Goal: Information Seeking & Learning: Learn about a topic

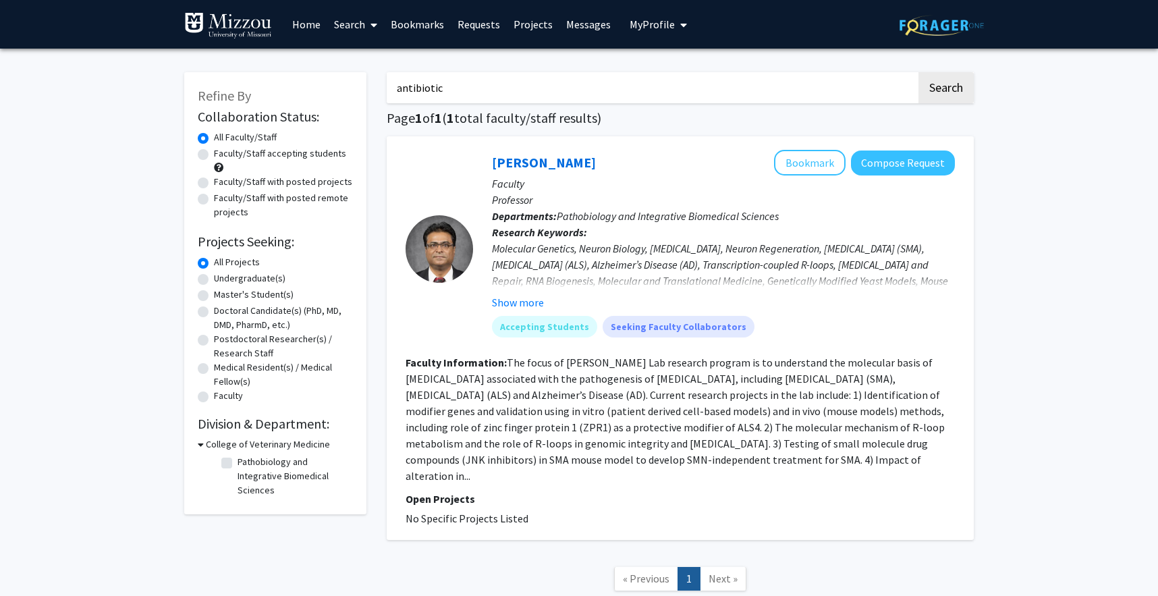
type input "antibiotic"
click at [918, 72] on button "Search" at bounding box center [945, 87] width 55 height 31
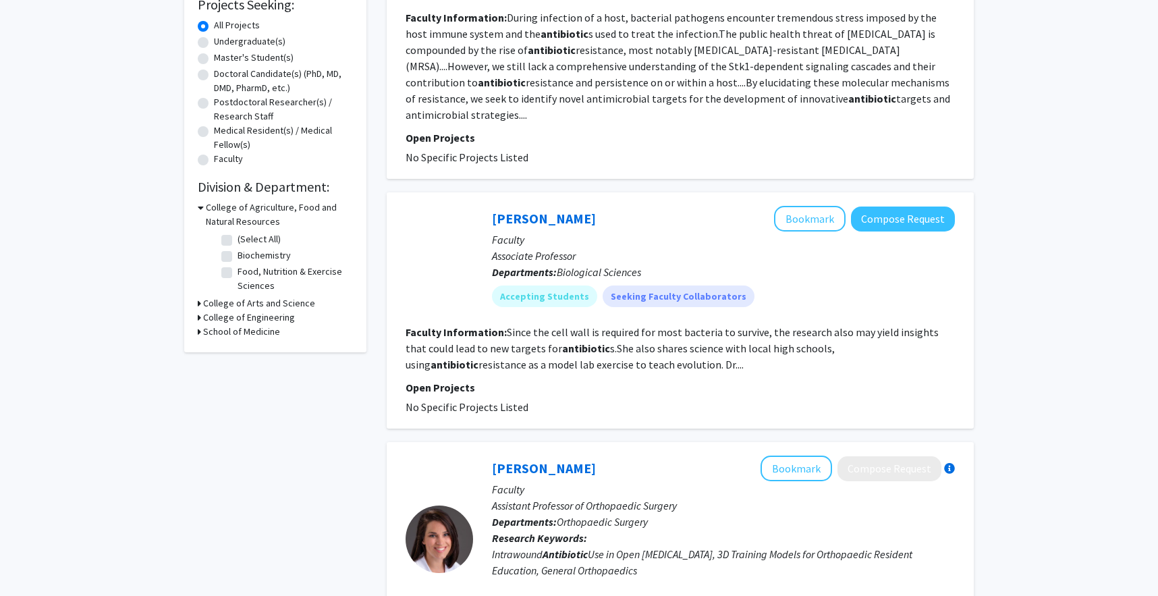
scroll to position [238, 0]
click at [580, 341] on fg-read-more "Since the cell wall is required for most bacteria to survive, the research also…" at bounding box center [672, 347] width 533 height 46
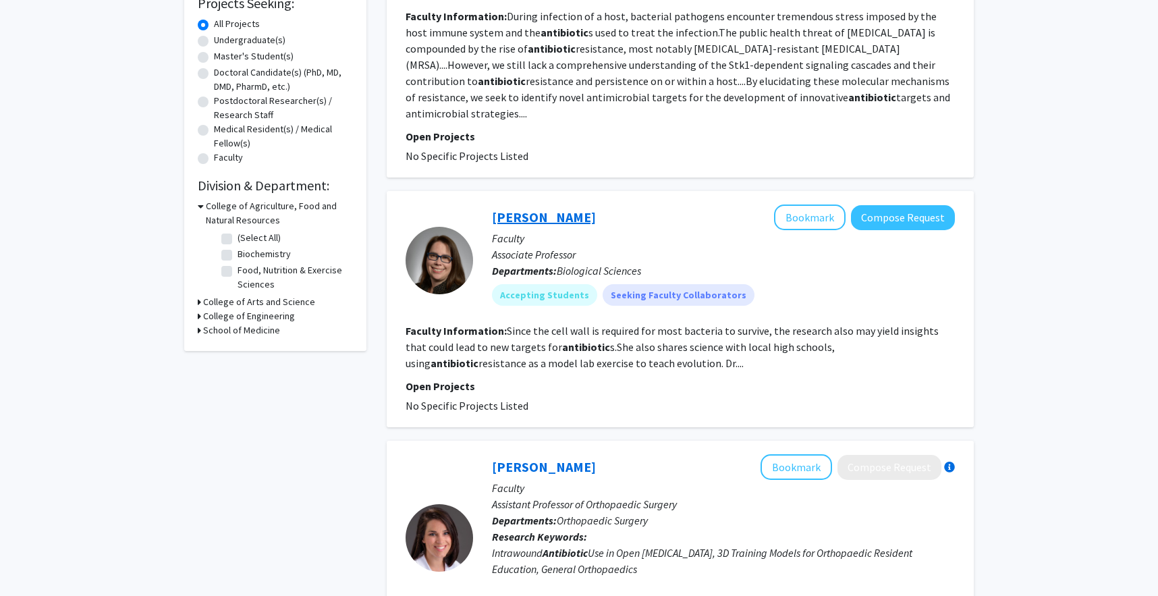
click at [565, 209] on link "Pamela Brown" at bounding box center [544, 217] width 104 height 17
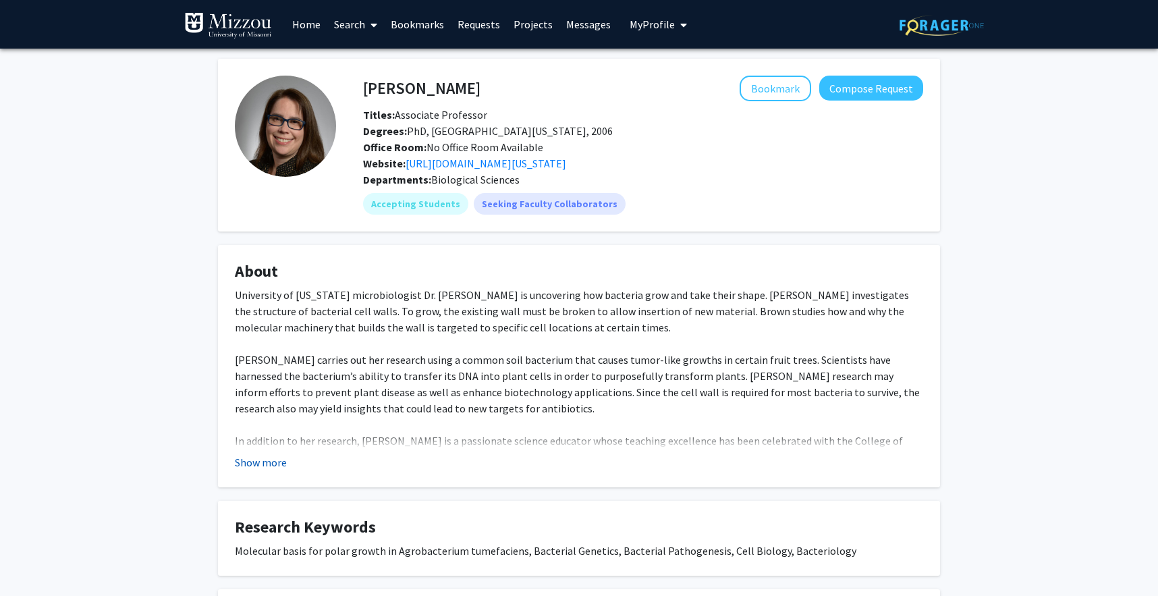
click at [256, 464] on button "Show more" at bounding box center [261, 462] width 52 height 16
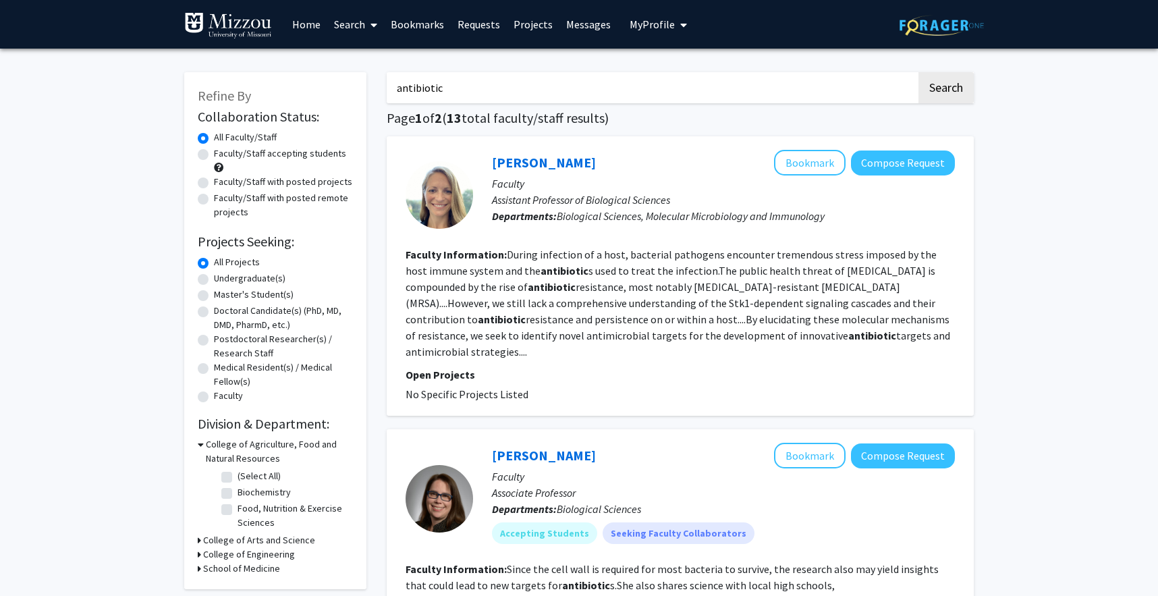
click at [413, 86] on input "antibiotic" at bounding box center [652, 87] width 530 height 31
click at [918, 72] on button "Search" at bounding box center [945, 87] width 55 height 31
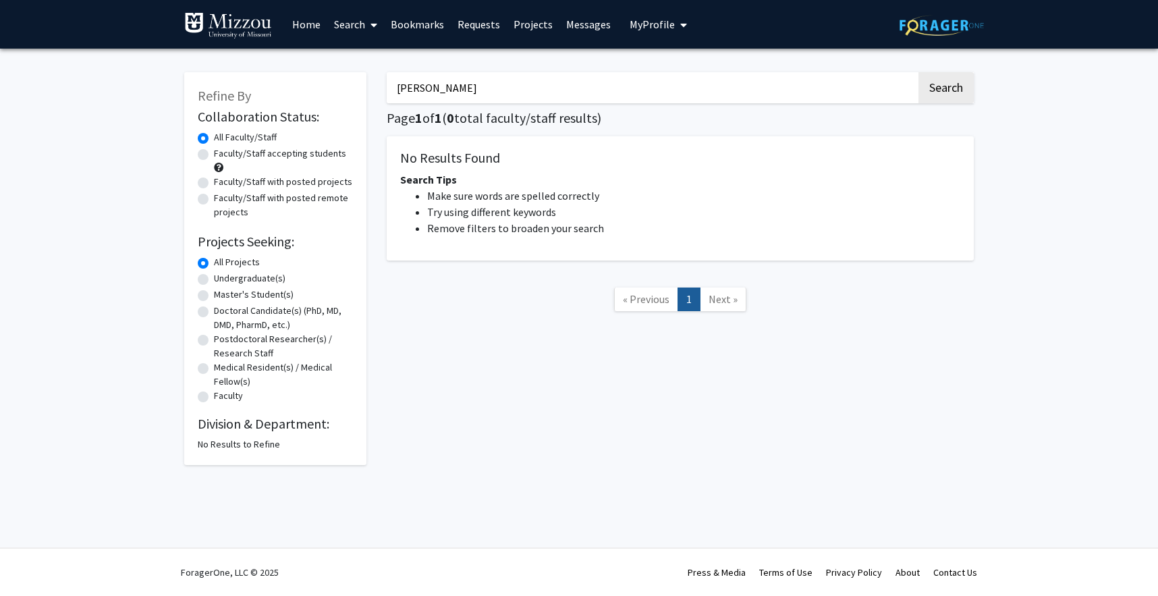
click at [429, 86] on input "herrara" at bounding box center [652, 87] width 530 height 31
type input "paz"
click at [918, 72] on button "Search" at bounding box center [945, 87] width 55 height 31
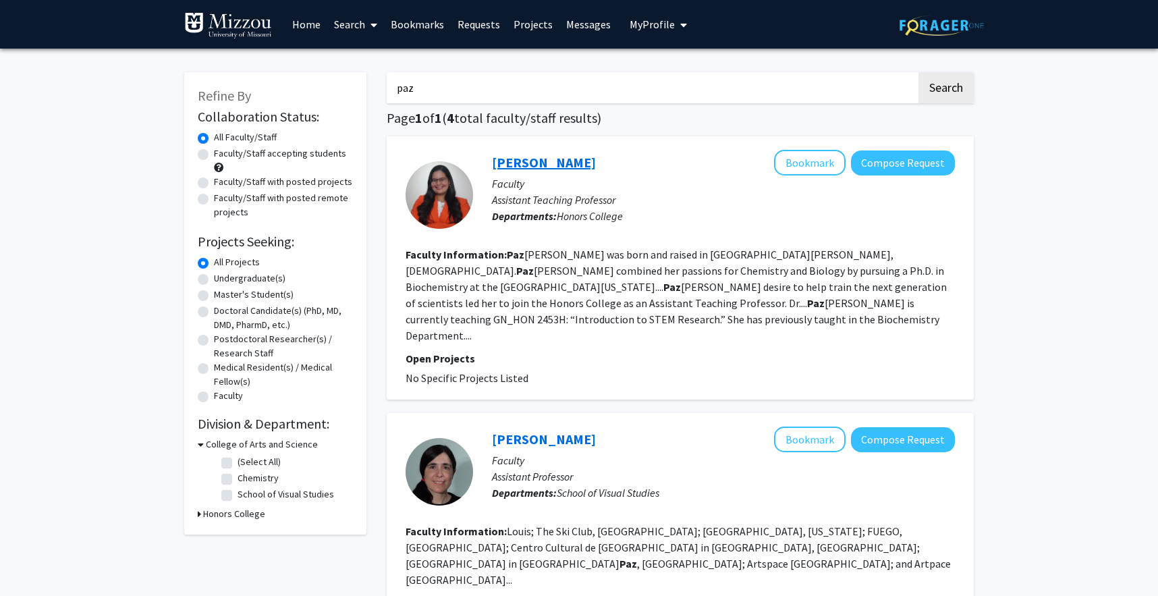
click at [572, 163] on link "Amanda Paz Herrera" at bounding box center [544, 162] width 104 height 17
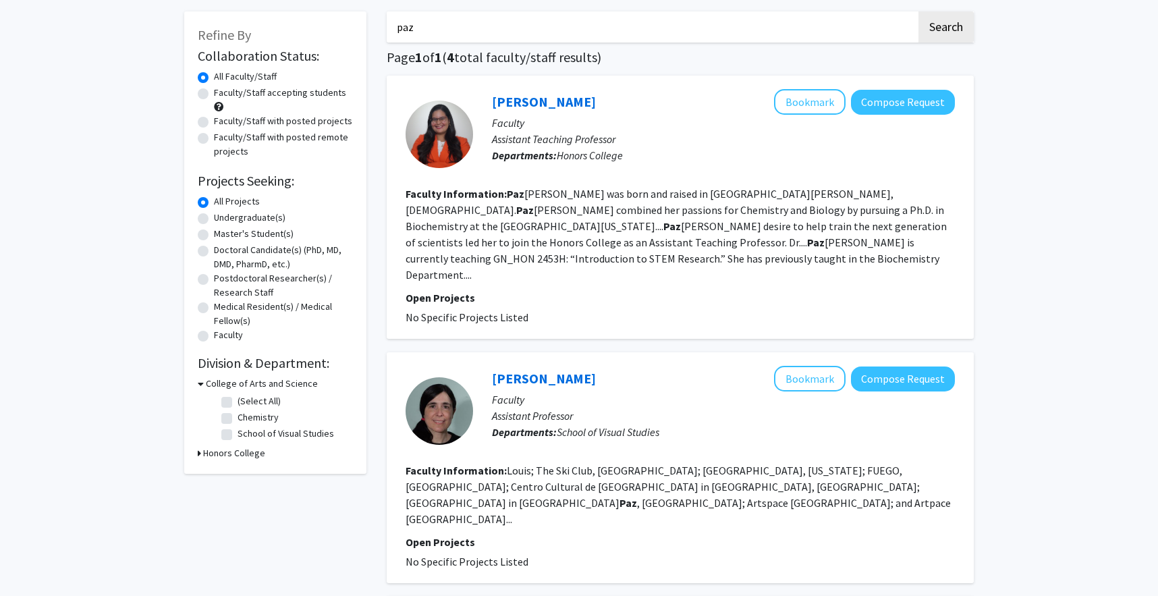
scroll to position [51, 0]
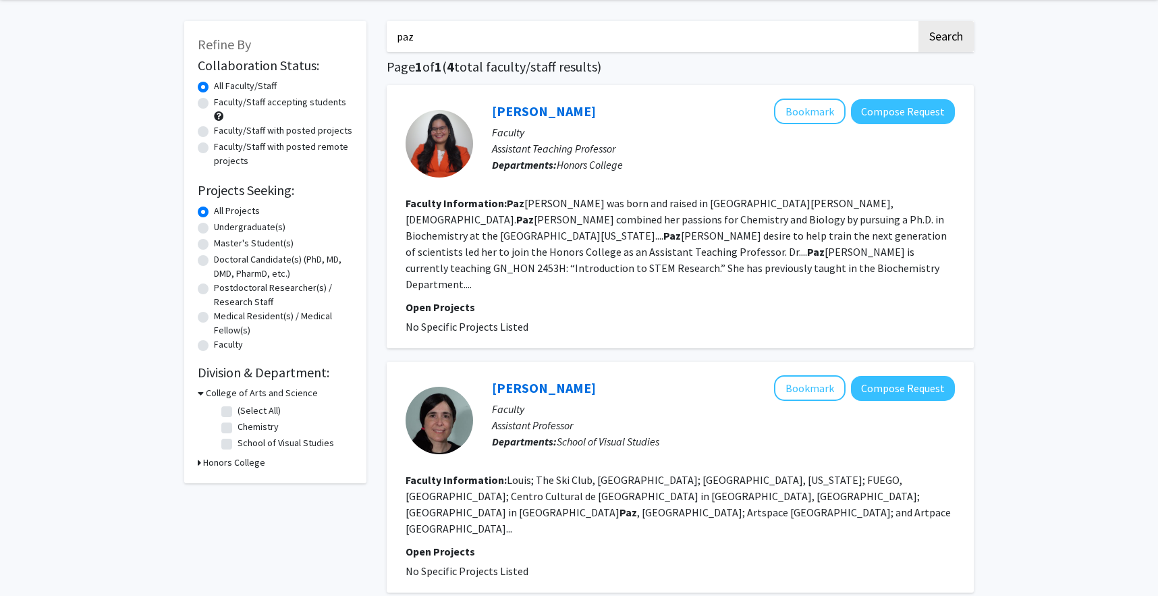
click at [403, 30] on input "paz" at bounding box center [652, 36] width 530 height 31
type input "p"
type input "sabrina"
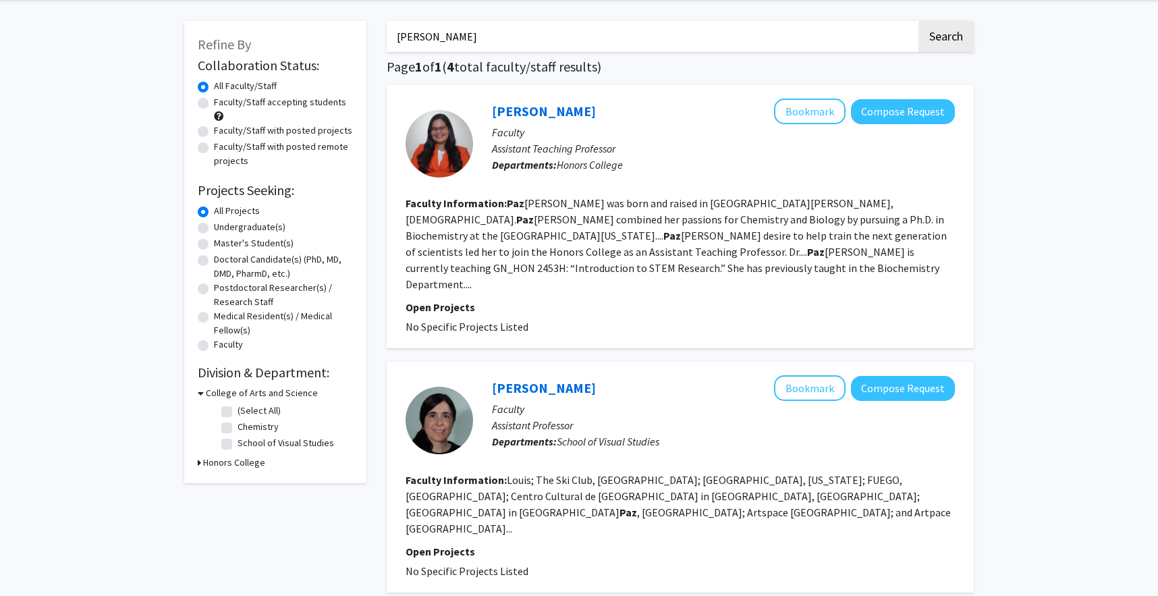
click at [918, 21] on button "Search" at bounding box center [945, 36] width 55 height 31
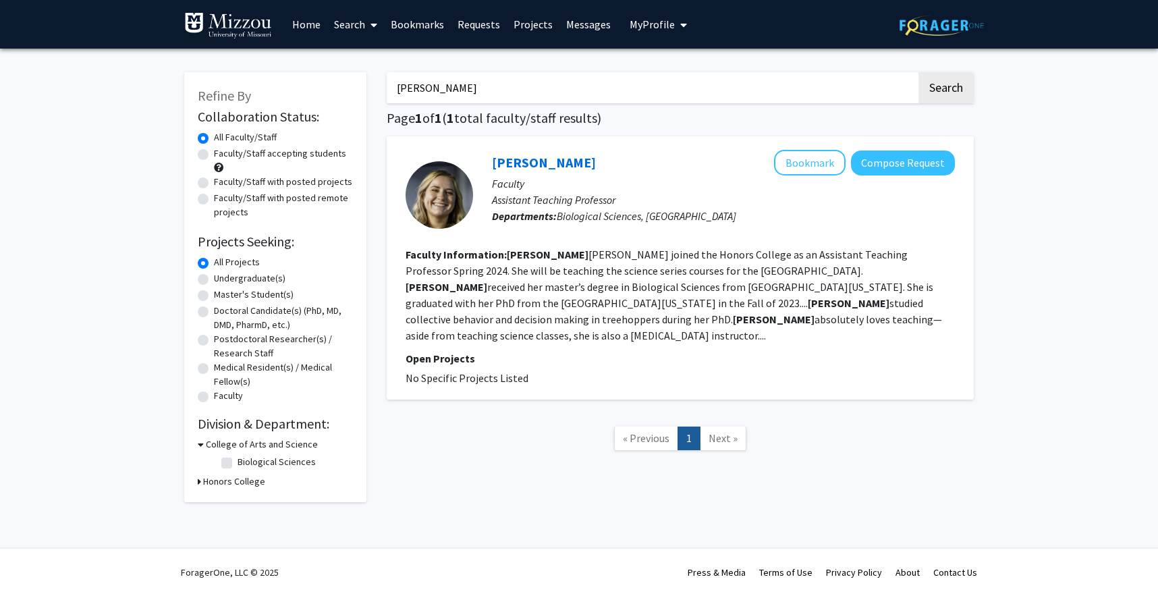
click at [416, 88] on input "sabrina" at bounding box center [652, 87] width 530 height 31
click at [918, 72] on button "Search" at bounding box center [945, 87] width 55 height 31
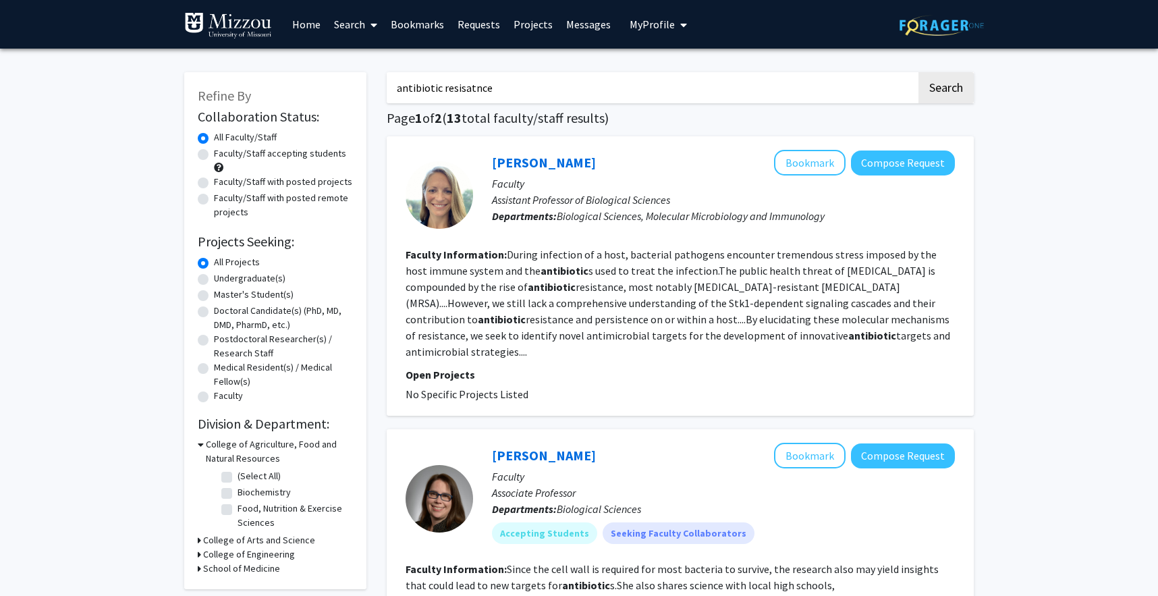
click at [471, 87] on input "antibiotic resisatnce" at bounding box center [652, 87] width 530 height 31
type input "antibiotic resistance"
click at [943, 82] on button "Search" at bounding box center [945, 87] width 55 height 31
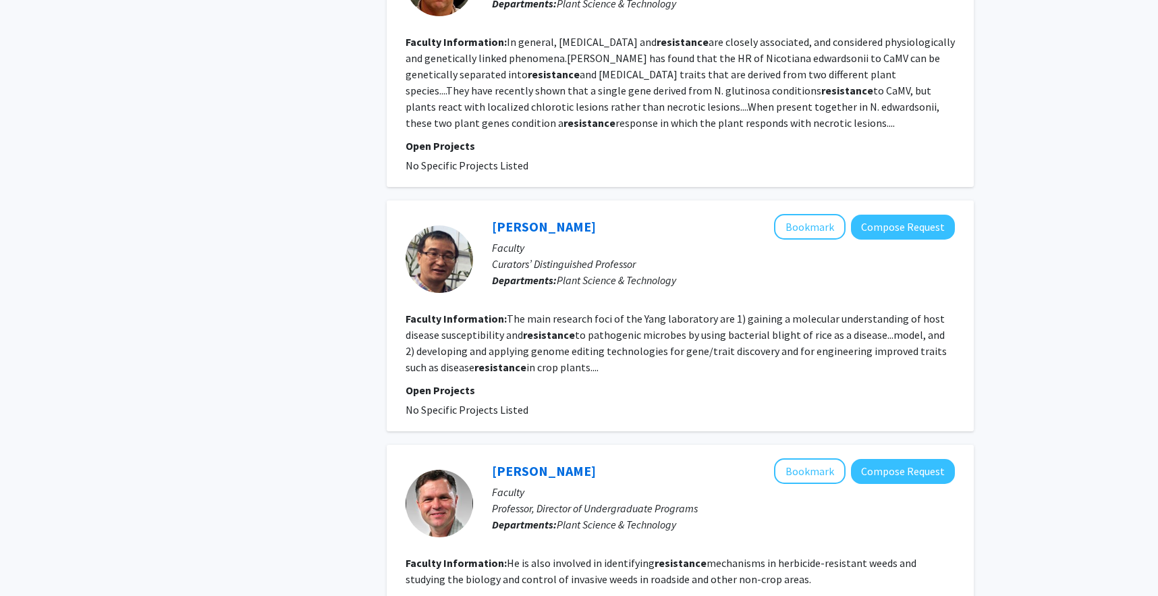
scroll to position [2211, 0]
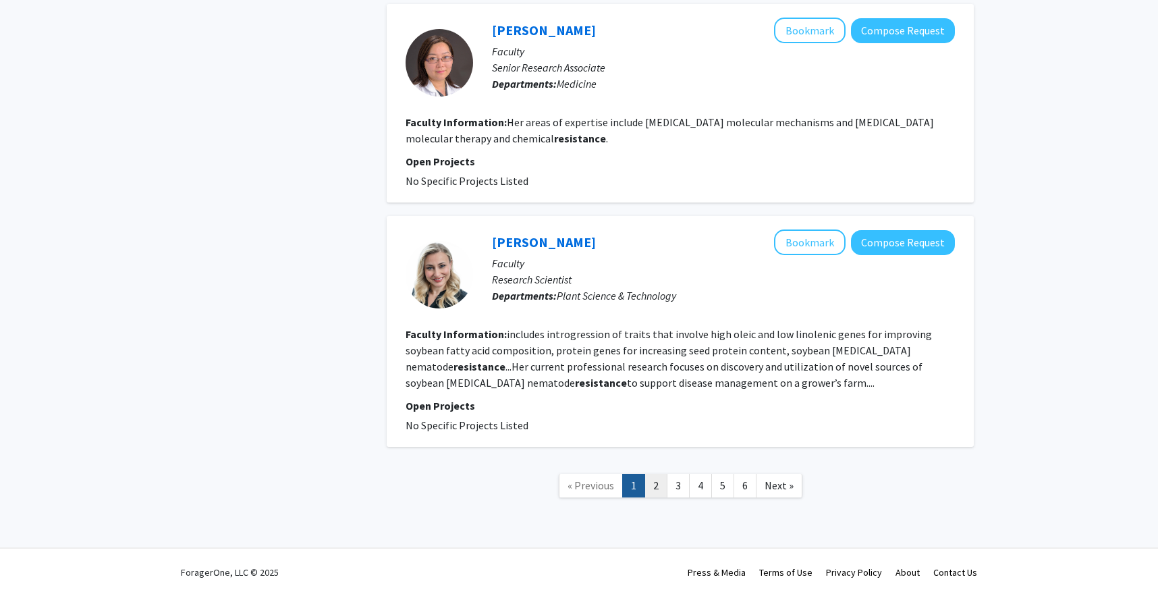
click at [655, 482] on link "2" at bounding box center [655, 486] width 23 height 24
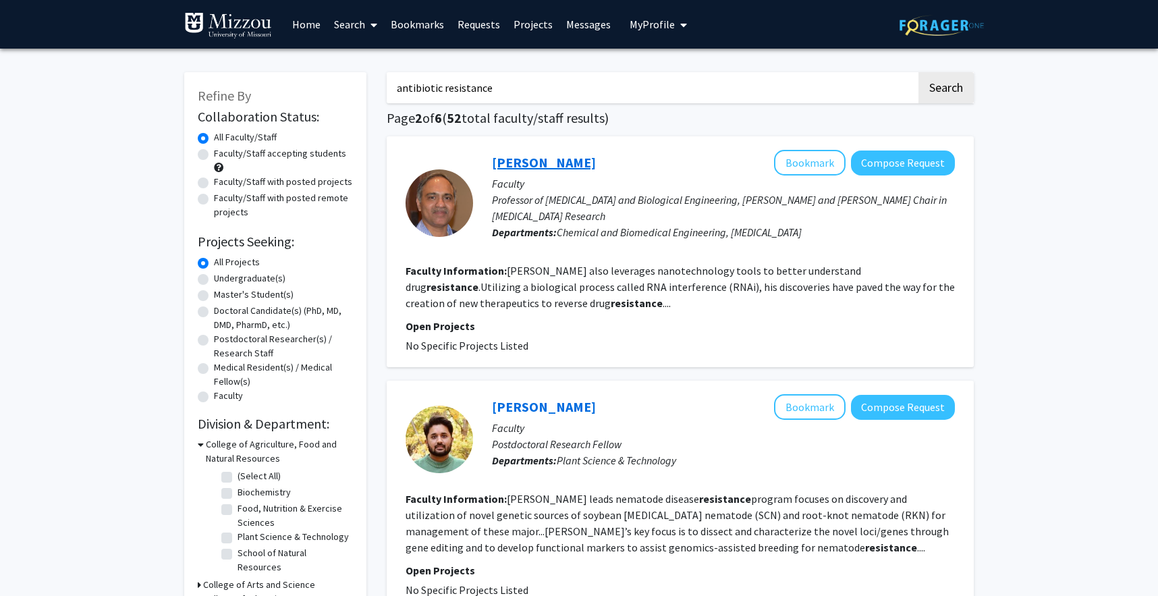
click at [565, 162] on link "Raghuraman Kannan" at bounding box center [544, 162] width 104 height 17
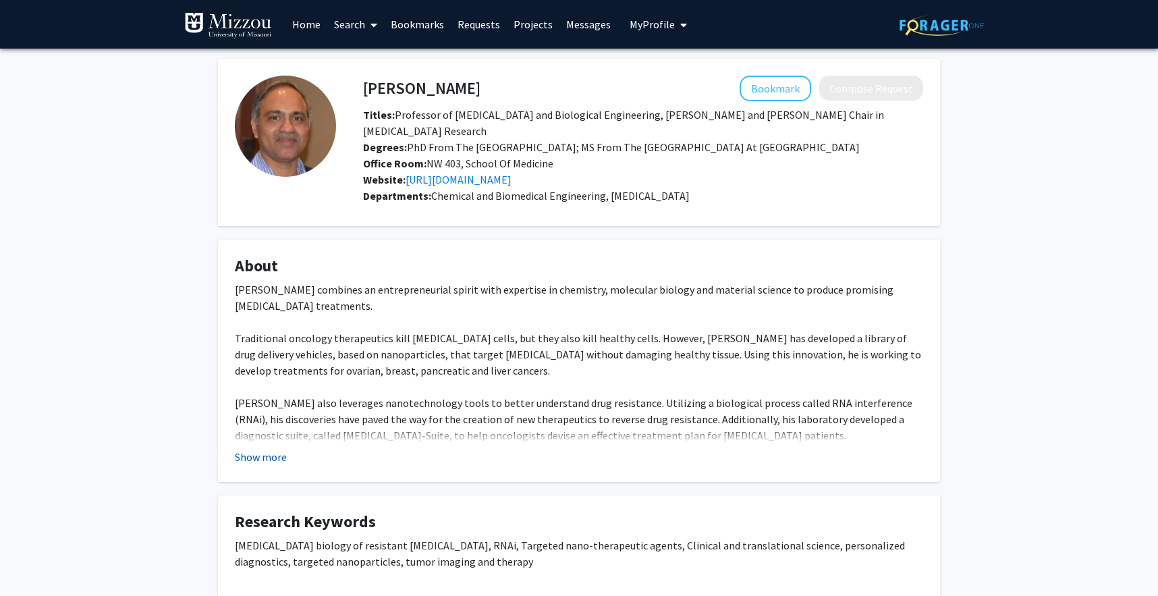
click at [261, 449] on button "Show more" at bounding box center [261, 457] width 52 height 16
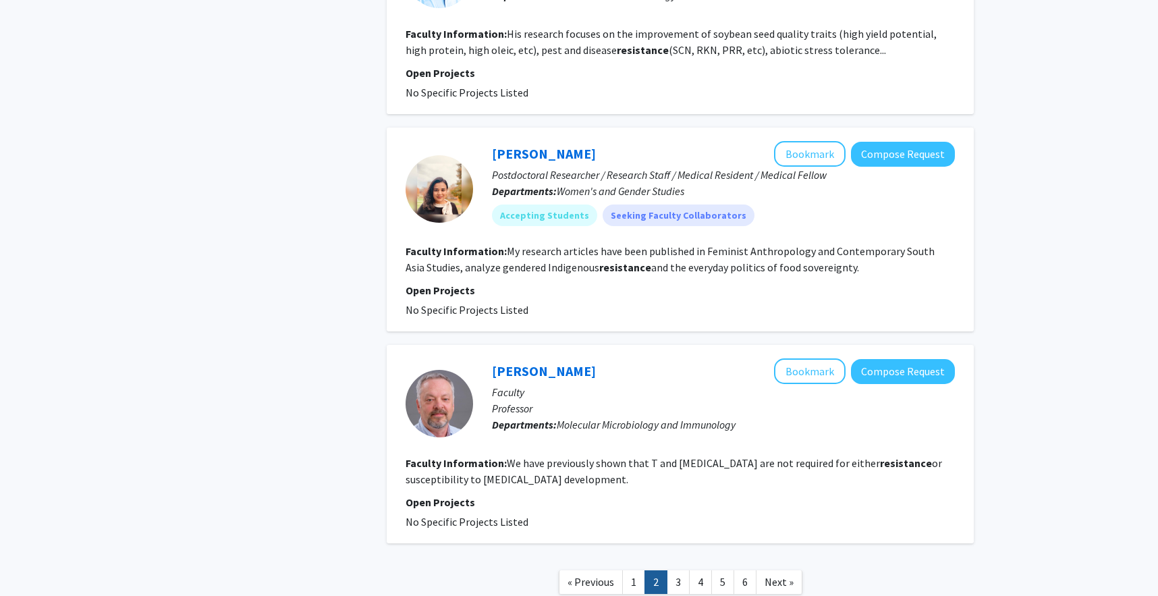
scroll to position [2242, 0]
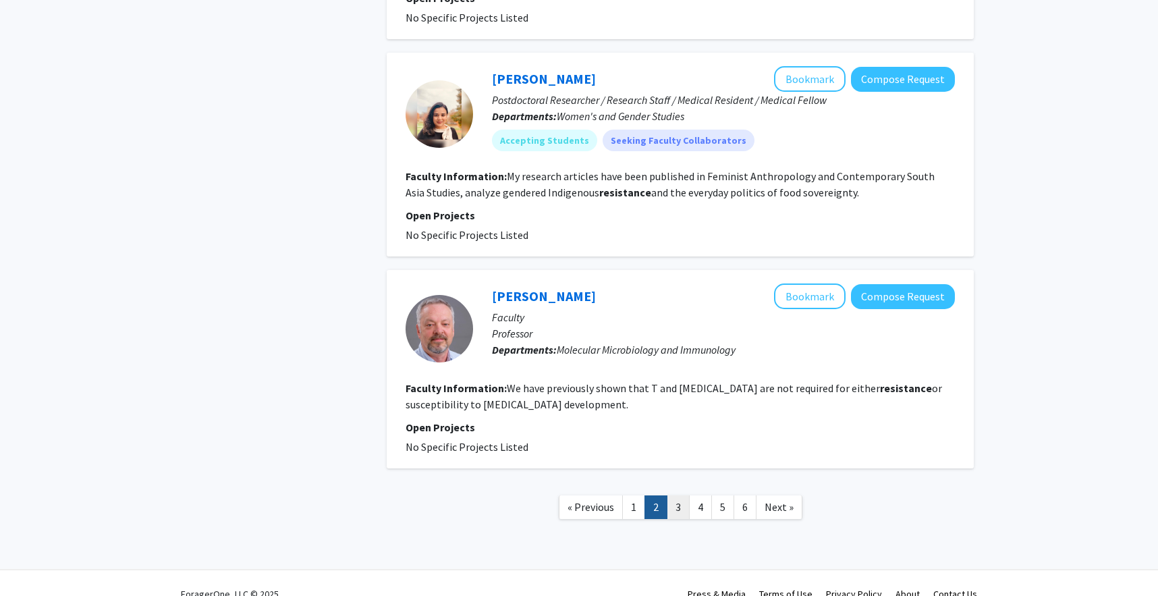
click at [678, 505] on link "3" at bounding box center [678, 507] width 23 height 24
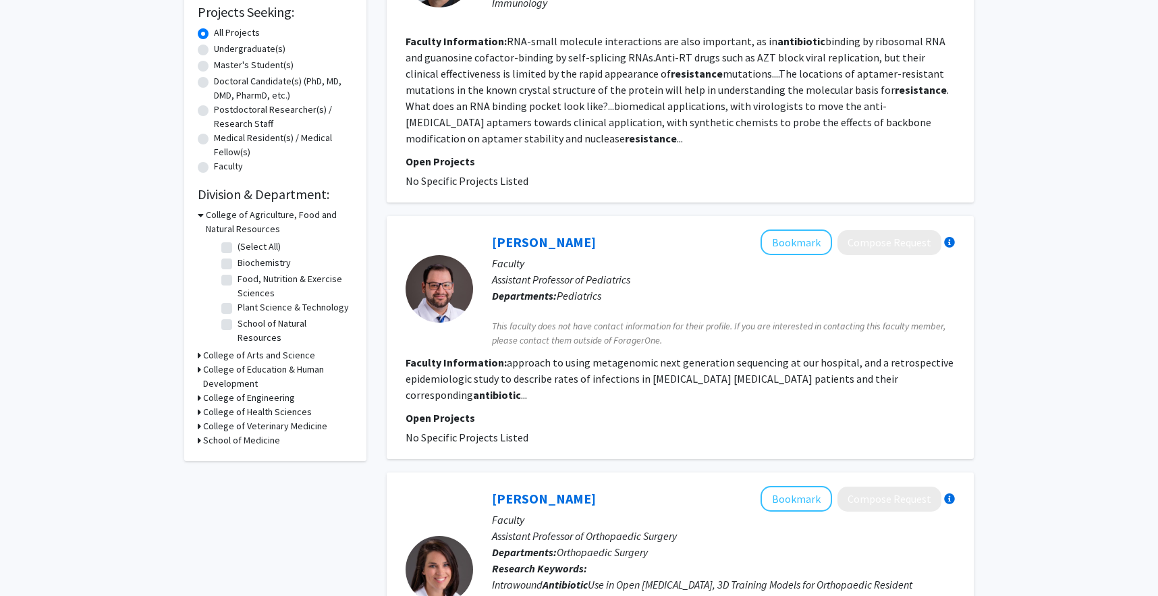
scroll to position [231, 0]
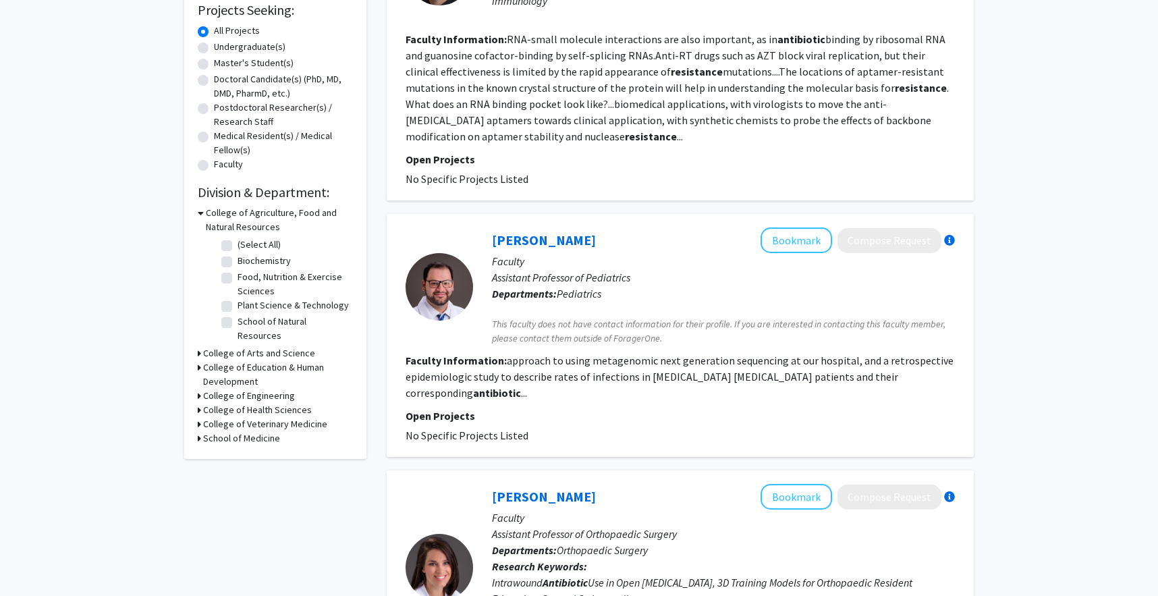
click at [543, 379] on fg-read-more "approach to using metagenomic next generation sequencing at our hospital, and a…" at bounding box center [680, 377] width 548 height 46
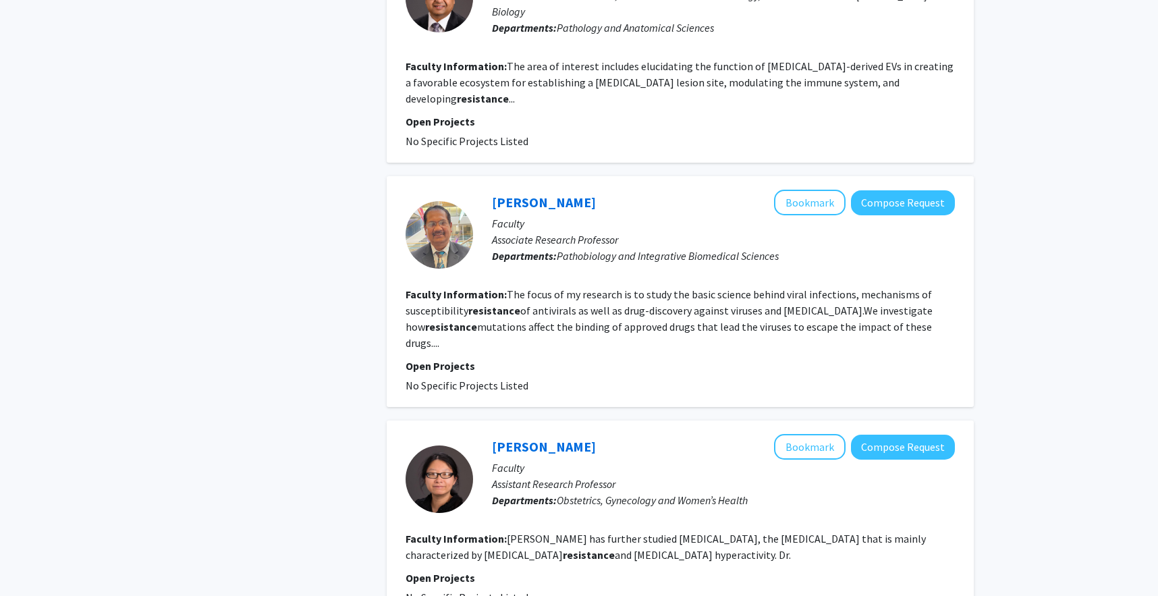
scroll to position [1380, 0]
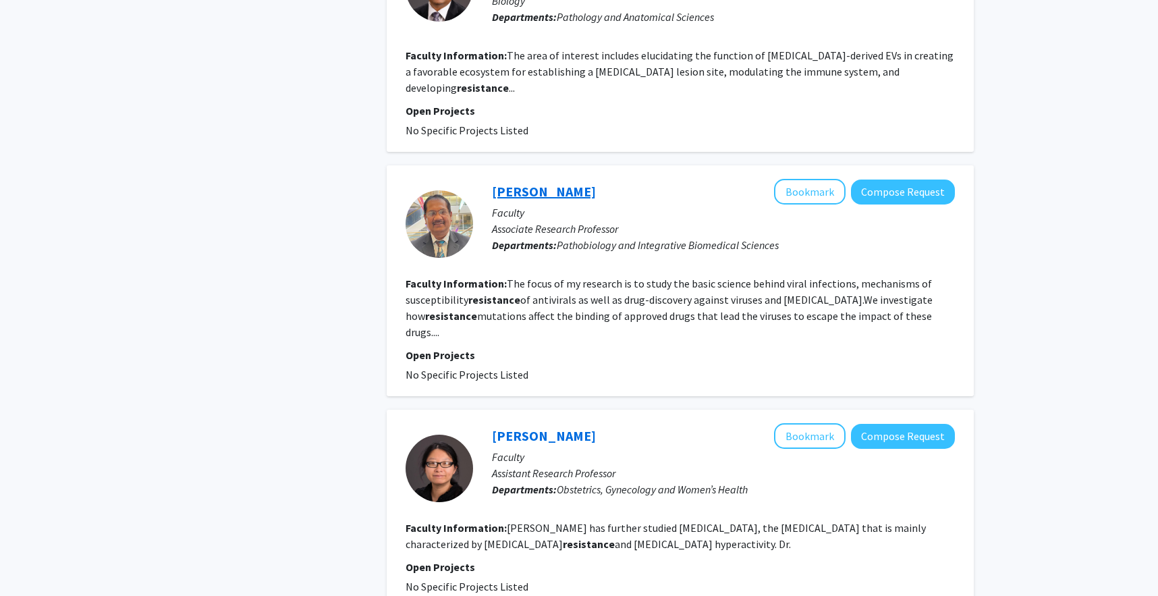
click at [560, 183] on link "Kamlendra Singh" at bounding box center [544, 191] width 104 height 17
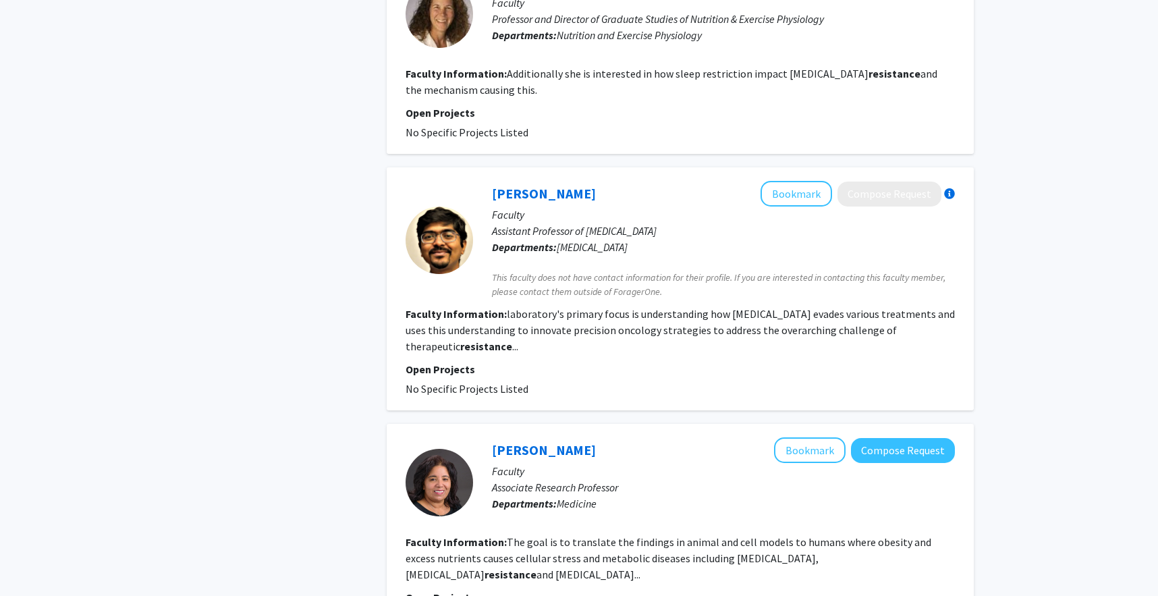
scroll to position [2124, 0]
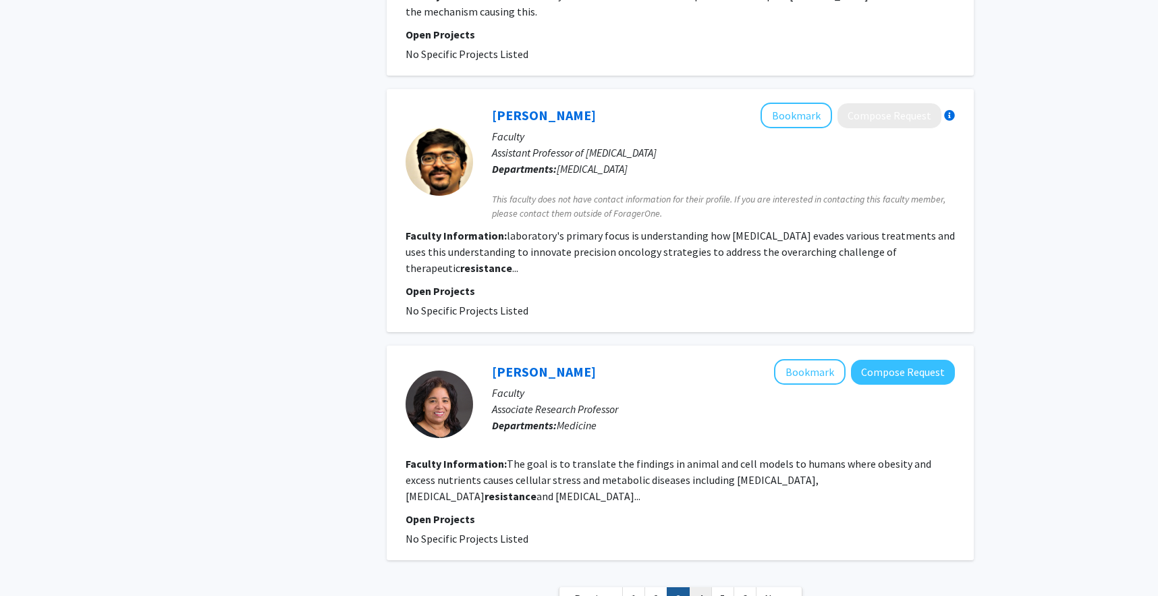
click at [702, 587] on link "4" at bounding box center [700, 599] width 23 height 24
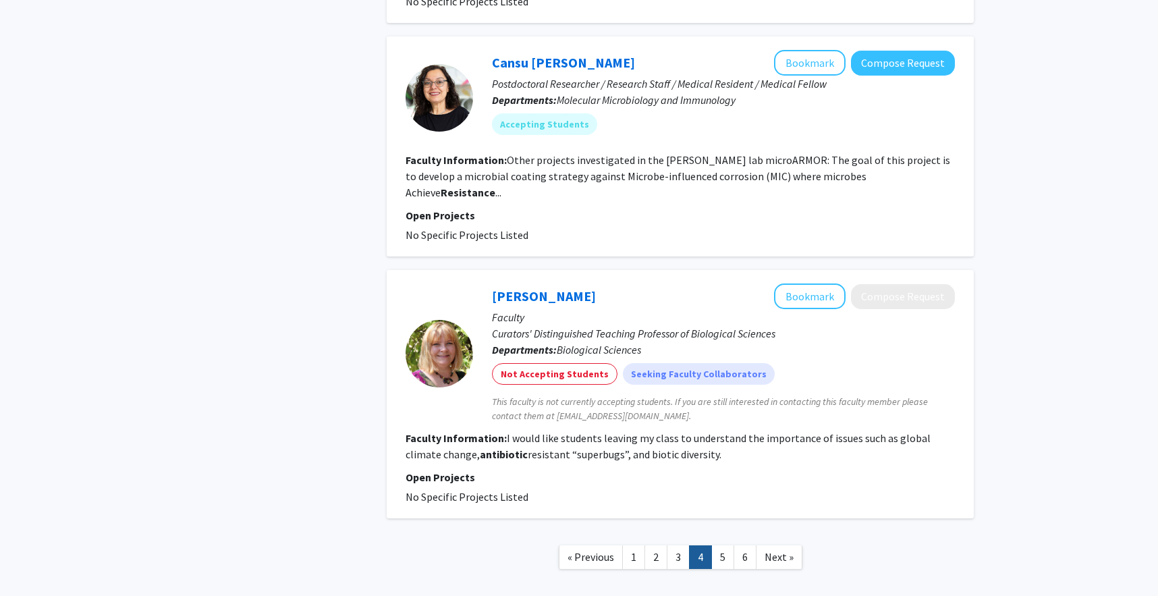
scroll to position [2167, 0]
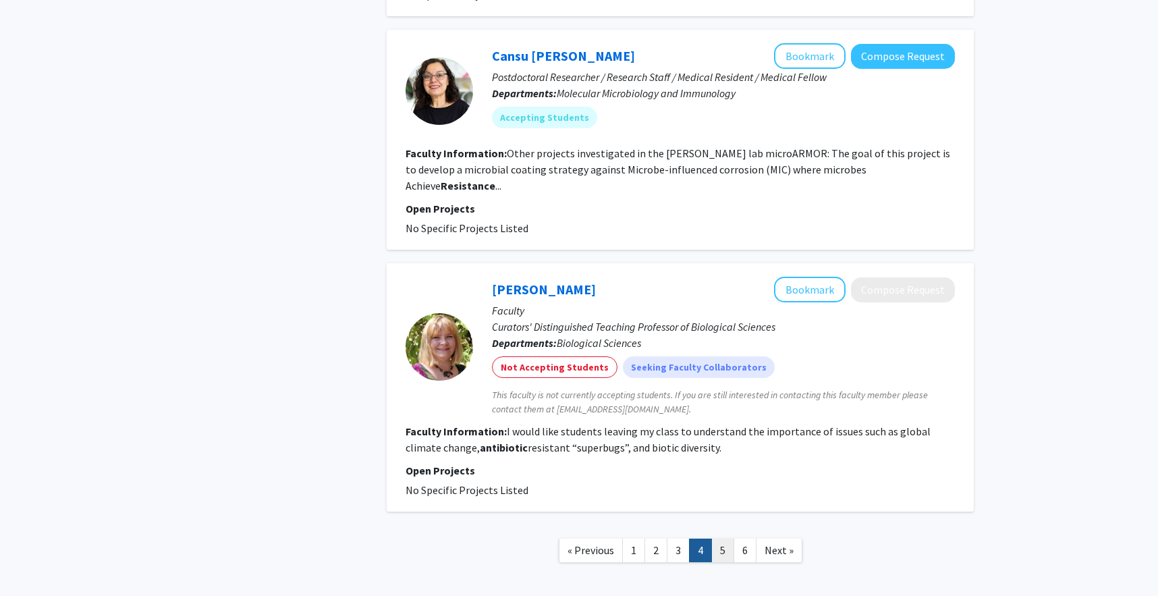
click at [720, 538] on link "5" at bounding box center [722, 550] width 23 height 24
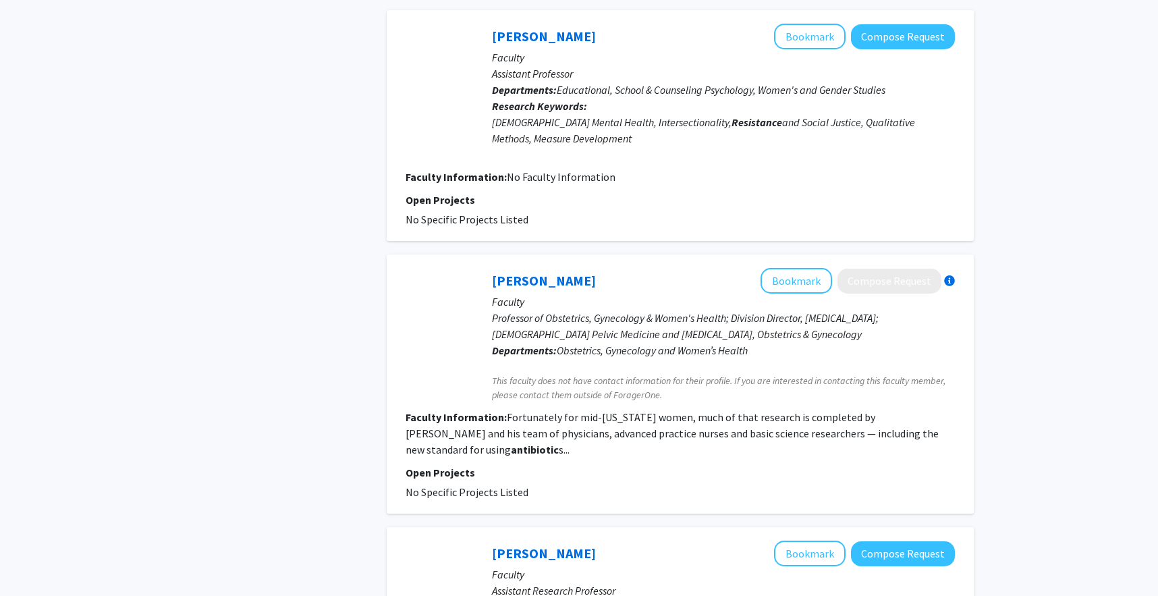
scroll to position [1856, 0]
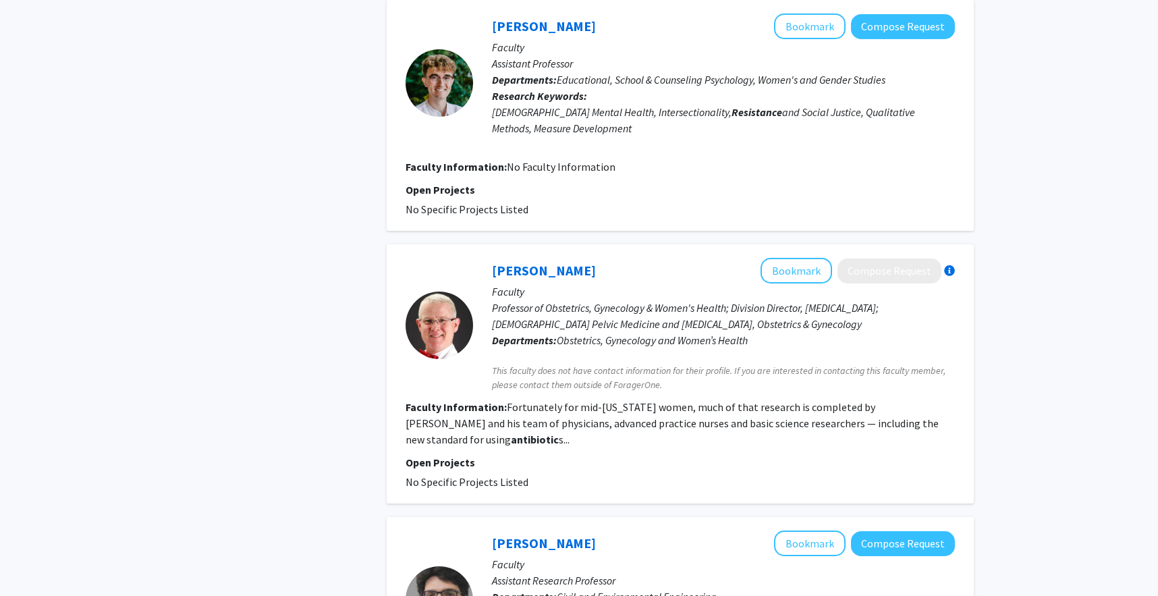
click at [772, 400] on fg-read-more "Fortunately for mid-Missouri women, much of that research is completed by Foste…" at bounding box center [672, 423] width 533 height 46
click at [563, 262] on link "Raymond Foster" at bounding box center [544, 270] width 104 height 17
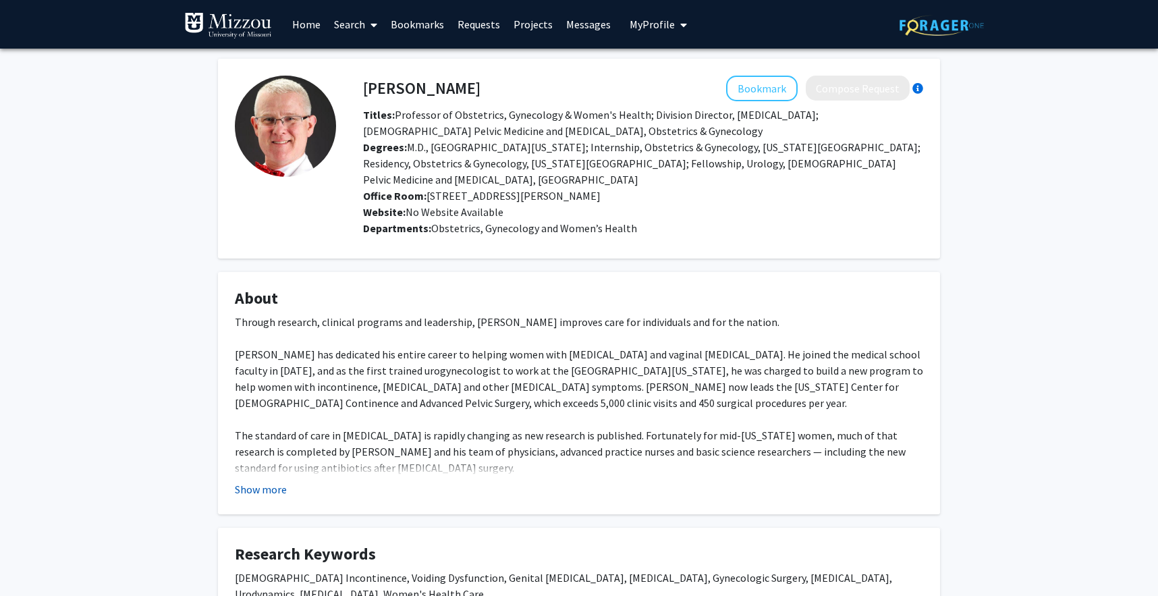
click at [252, 481] on button "Show more" at bounding box center [261, 489] width 52 height 16
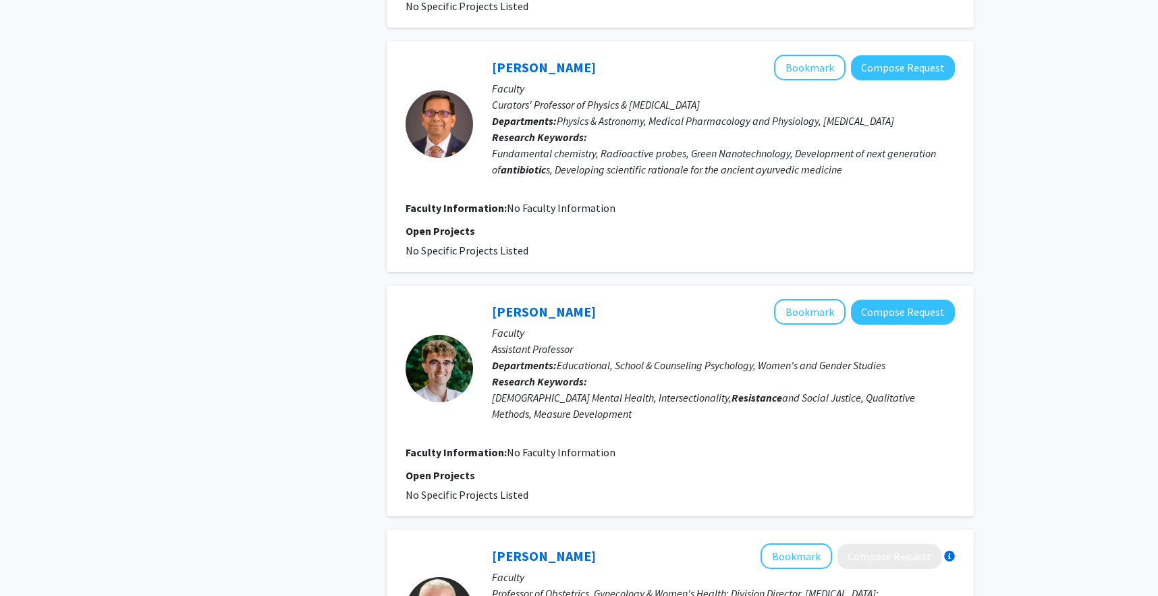
scroll to position [2125, 0]
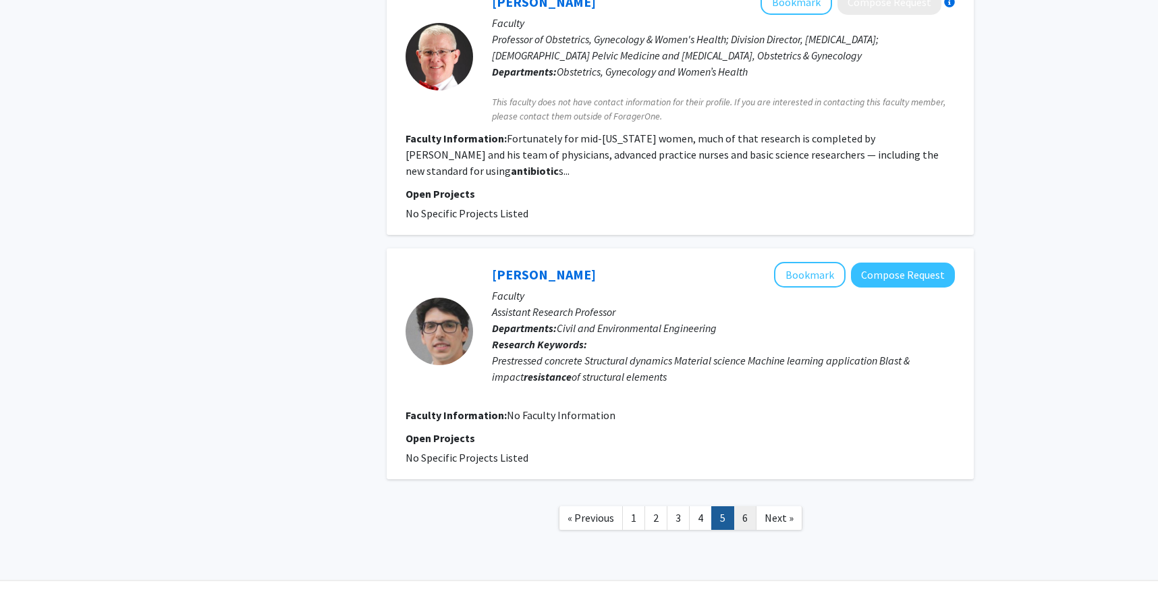
click at [752, 506] on link "6" at bounding box center [744, 518] width 23 height 24
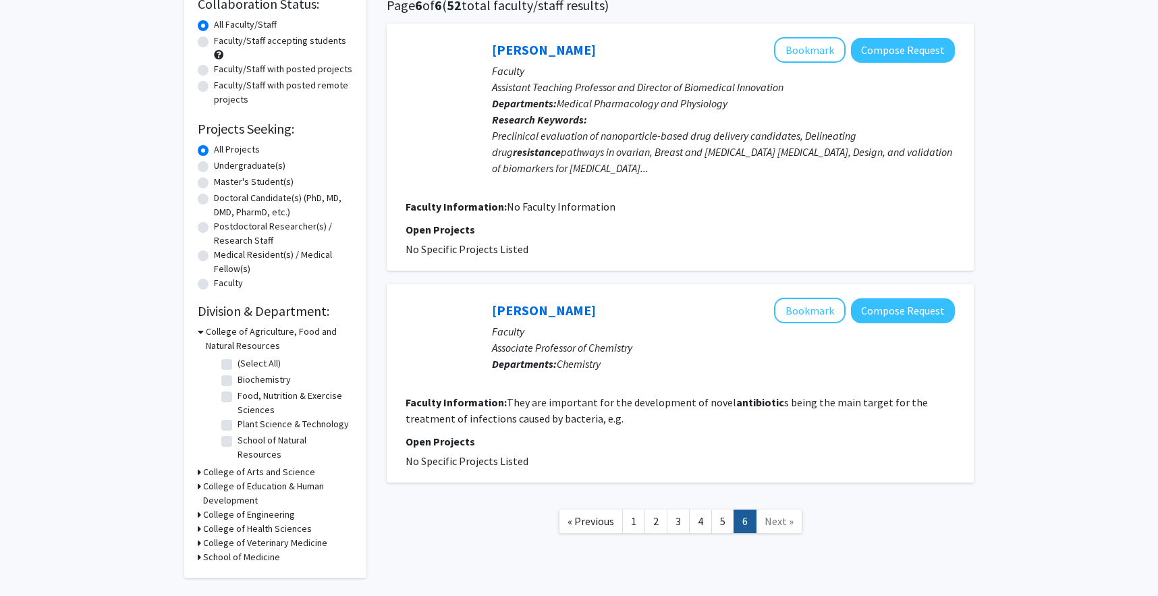
scroll to position [129, 0]
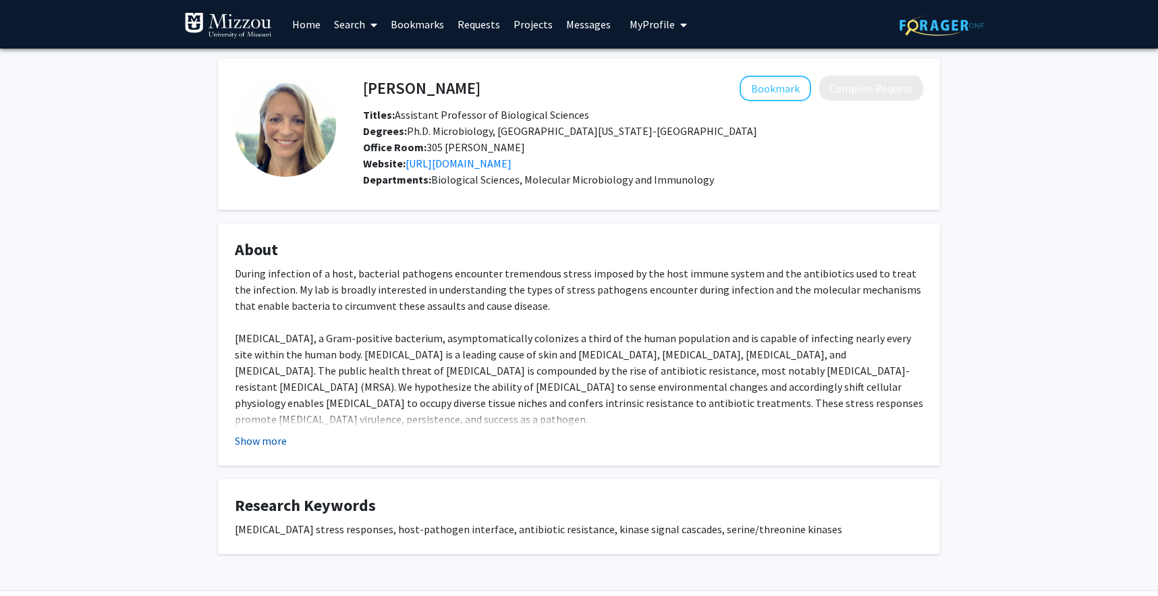
click at [257, 437] on button "Show more" at bounding box center [261, 441] width 52 height 16
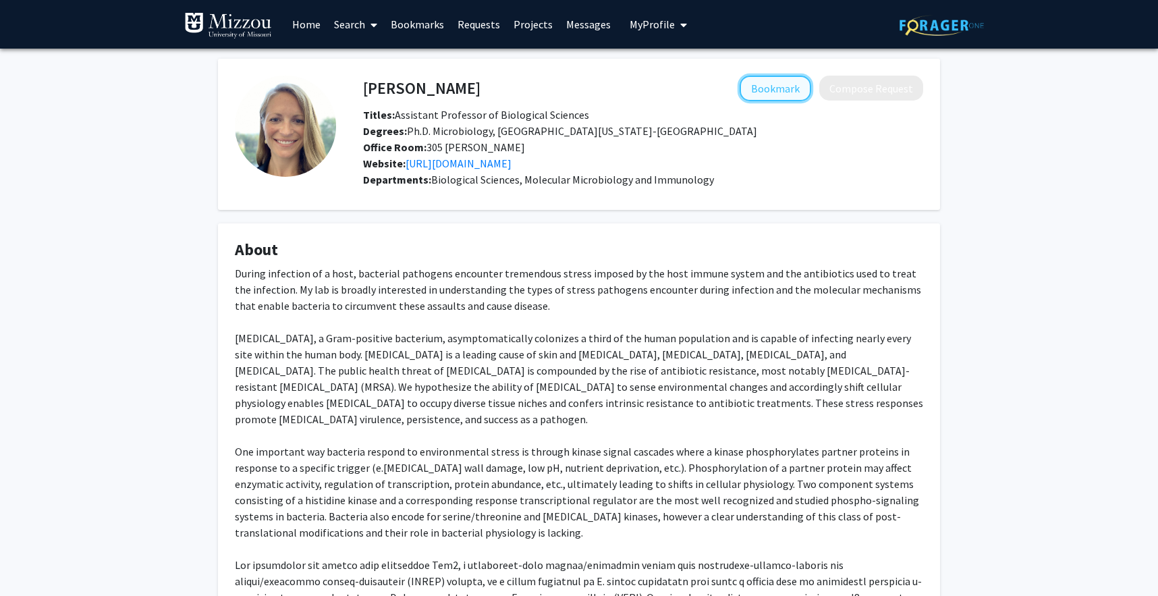
click at [802, 82] on button "Bookmark" at bounding box center [776, 89] width 72 height 26
drag, startPoint x: 515, startPoint y: 84, endPoint x: 338, endPoint y: 84, distance: 176.8
click at [338, 84] on div "Caroline Grunenwald Remove Bookmark Compose Request Titles: Assistant Professor…" at bounding box center [629, 134] width 587 height 117
drag, startPoint x: 362, startPoint y: 88, endPoint x: 520, endPoint y: 95, distance: 158.0
click at [521, 95] on div "Caroline Grunenwald Remove Bookmark Compose Request" at bounding box center [643, 89] width 580 height 26
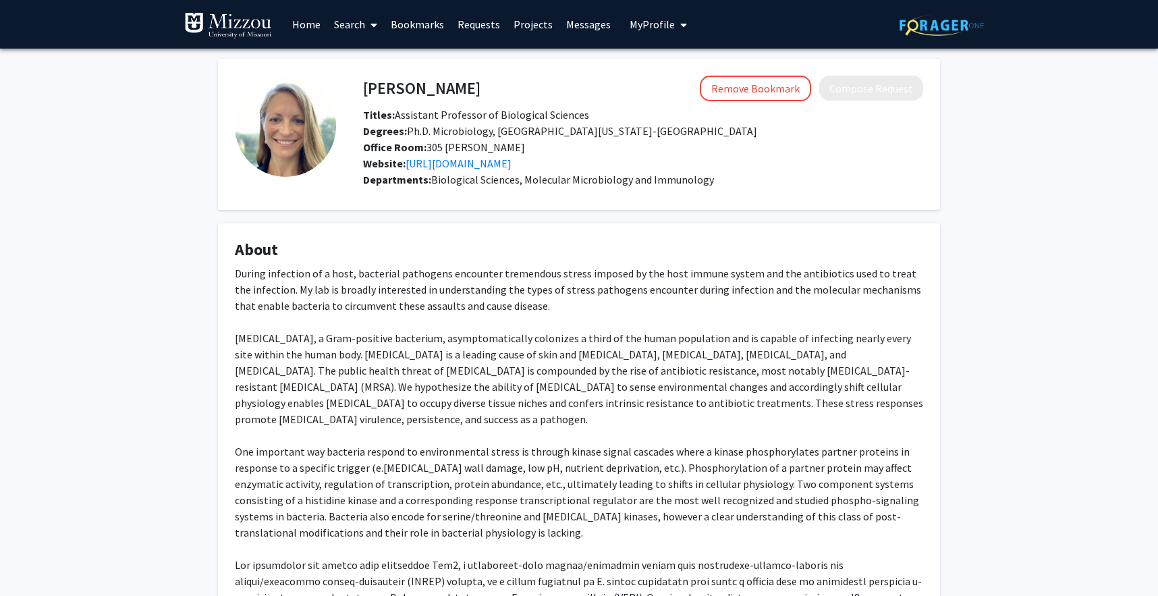
click at [470, 91] on h4 "Caroline Grunenwald" at bounding box center [421, 88] width 117 height 25
copy h4 "Grunenwald"
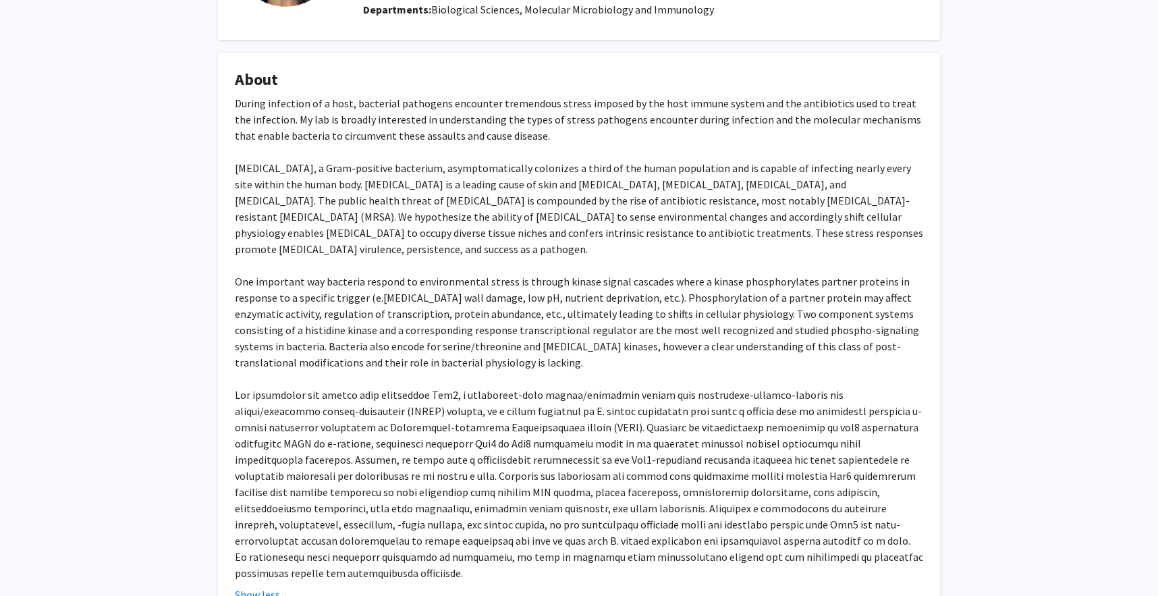
scroll to position [173, 0]
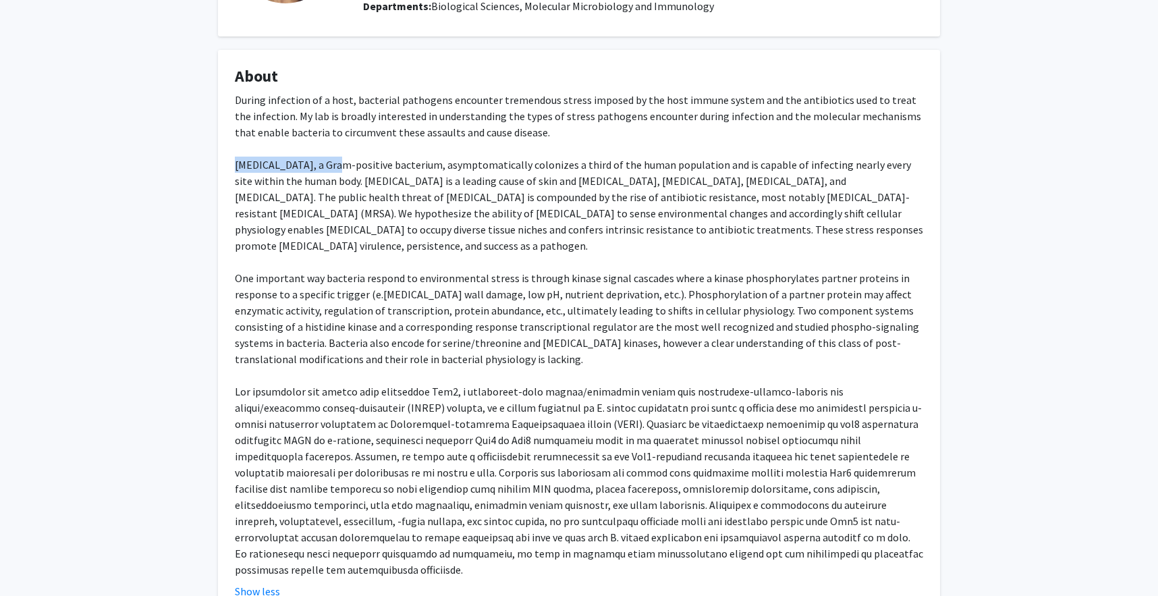
drag, startPoint x: 338, startPoint y: 169, endPoint x: 228, endPoint y: 163, distance: 110.1
click at [228, 163] on fg-card "About During infection of a host, bacterial pathogens encounter tremendous stre…" at bounding box center [579, 333] width 722 height 566
copy div "Staphylococcus aureus"
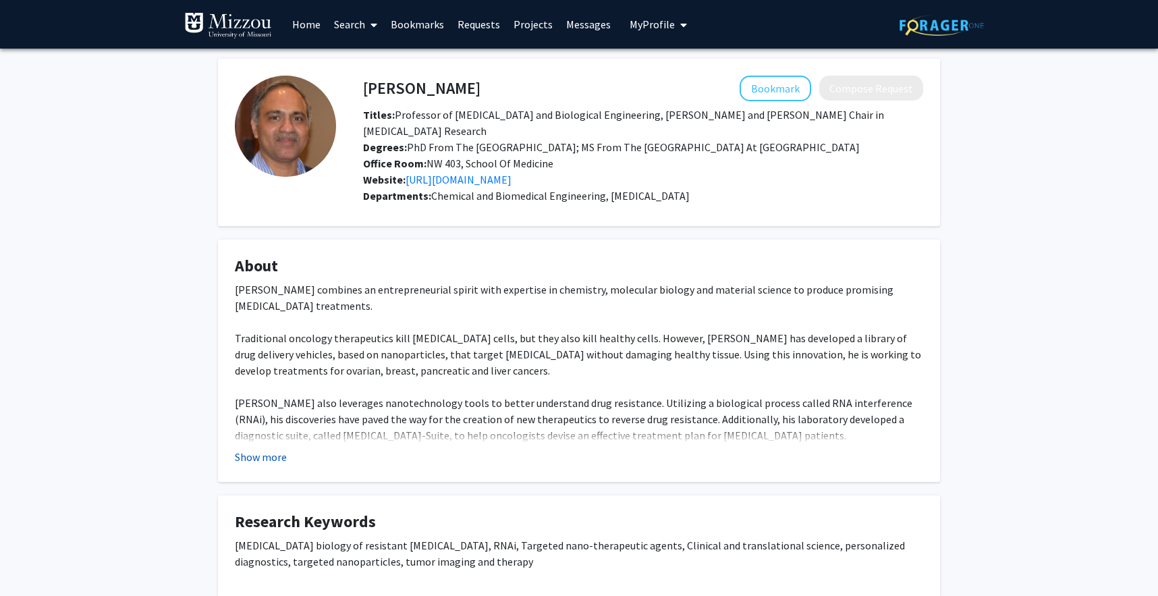
click at [267, 449] on button "Show more" at bounding box center [261, 457] width 52 height 16
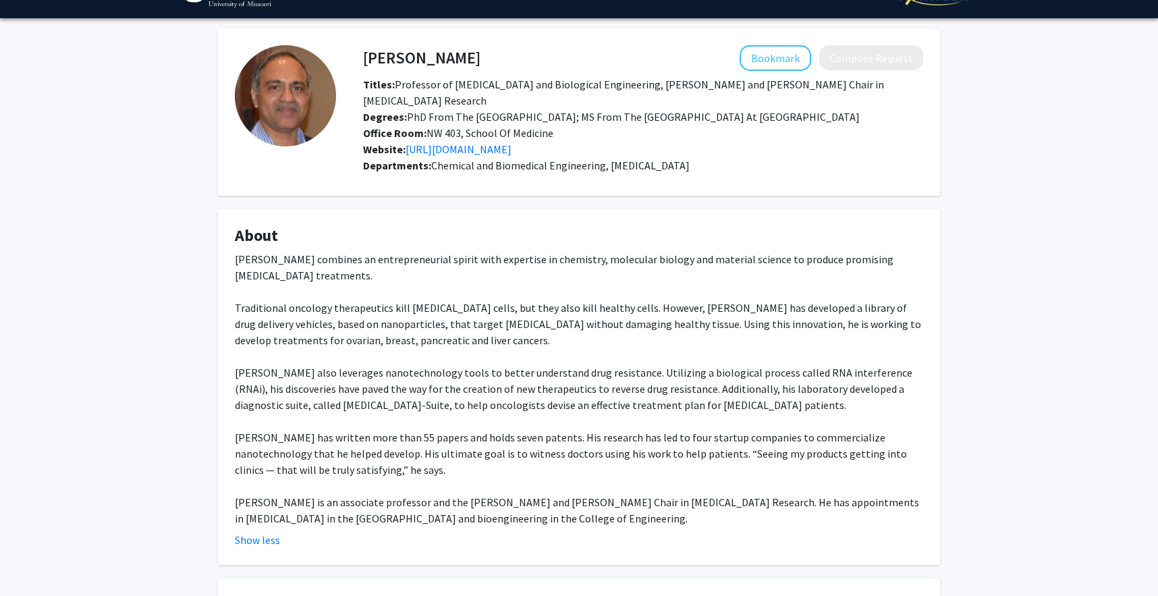
scroll to position [33, 0]
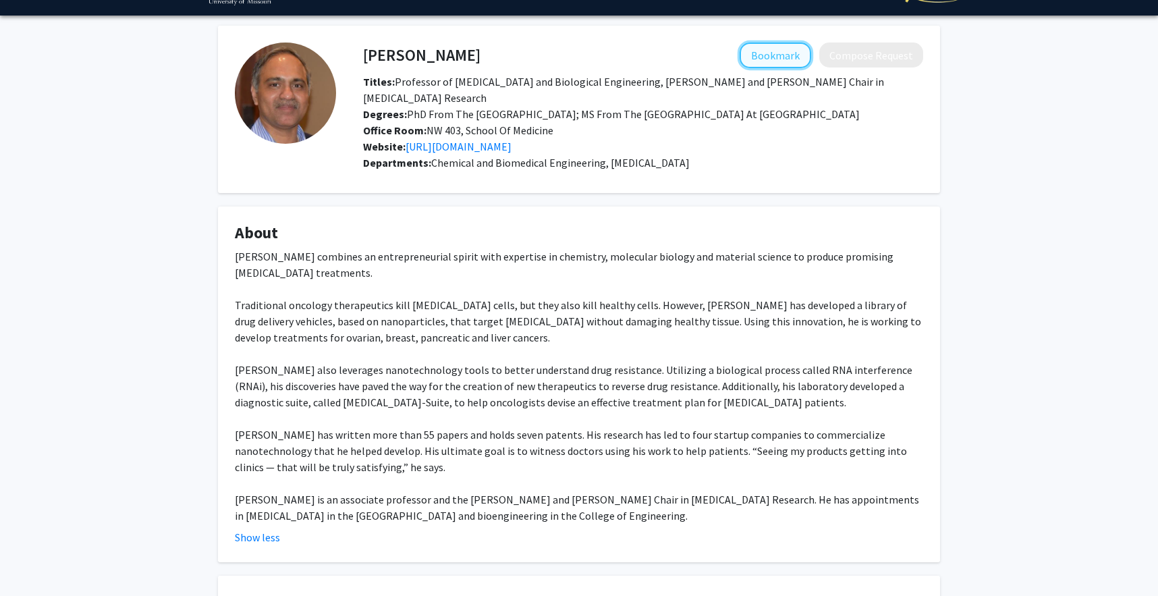
click at [758, 56] on button "Bookmark" at bounding box center [776, 56] width 72 height 26
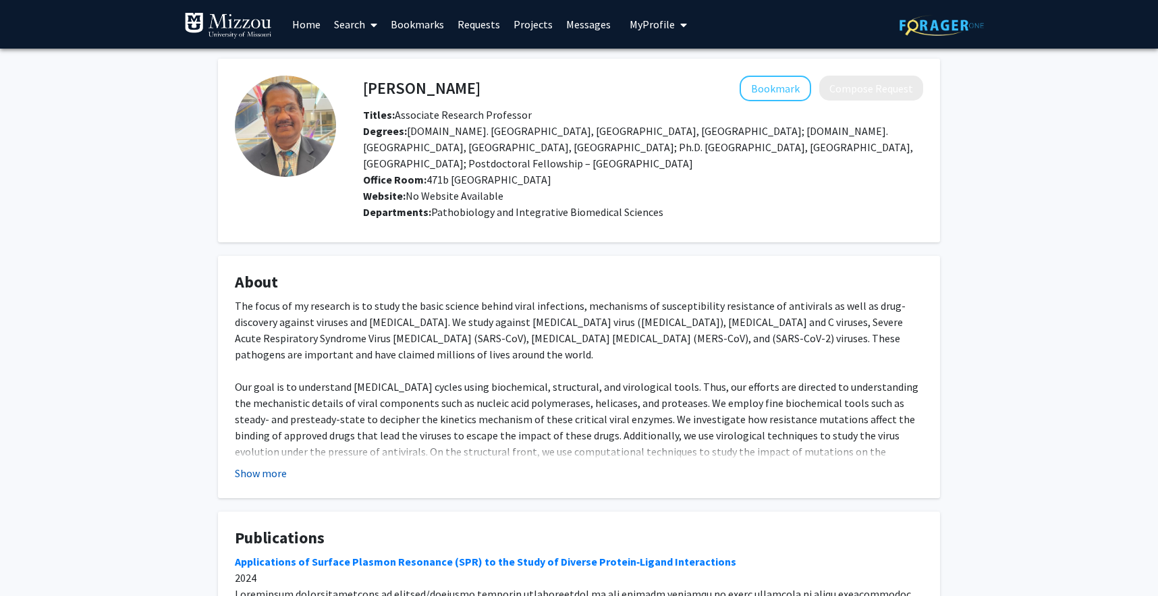
click at [260, 465] on button "Show more" at bounding box center [261, 473] width 52 height 16
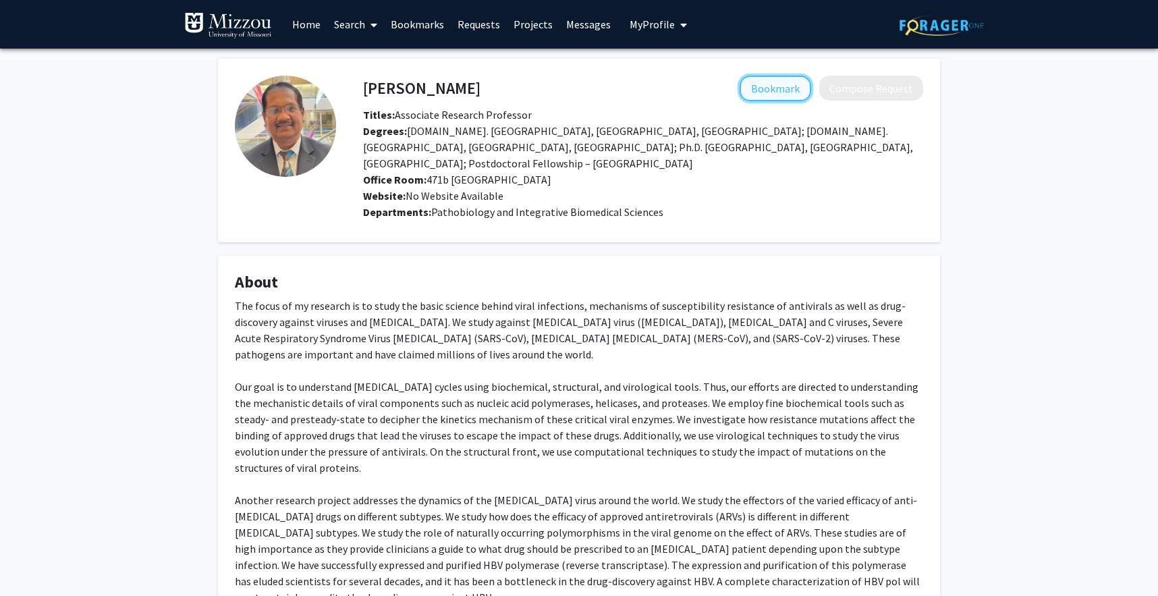
click at [758, 83] on button "Bookmark" at bounding box center [776, 89] width 72 height 26
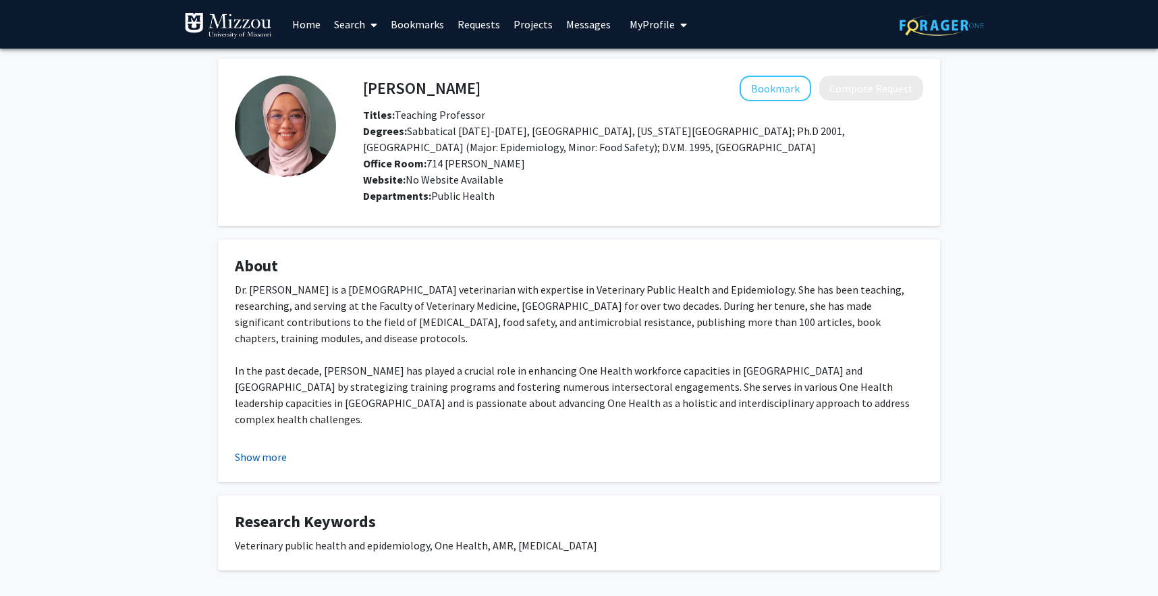
click at [245, 451] on button "Show more" at bounding box center [261, 457] width 52 height 16
